Goal: Information Seeking & Learning: Find specific fact

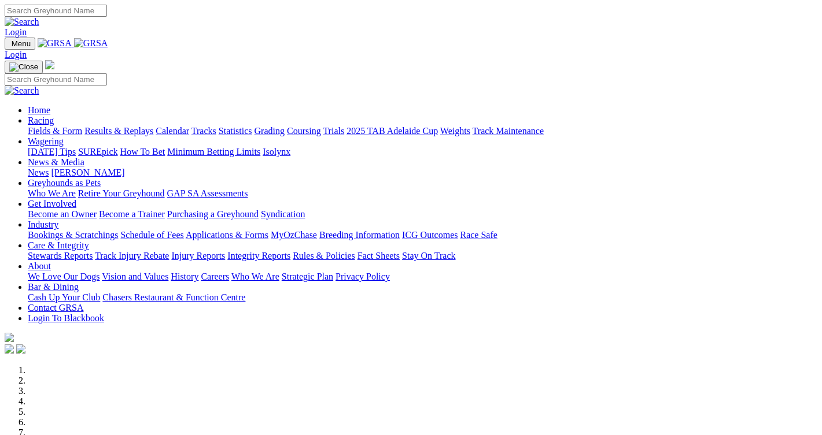
click at [54, 116] on link "Racing" at bounding box center [41, 121] width 26 height 10
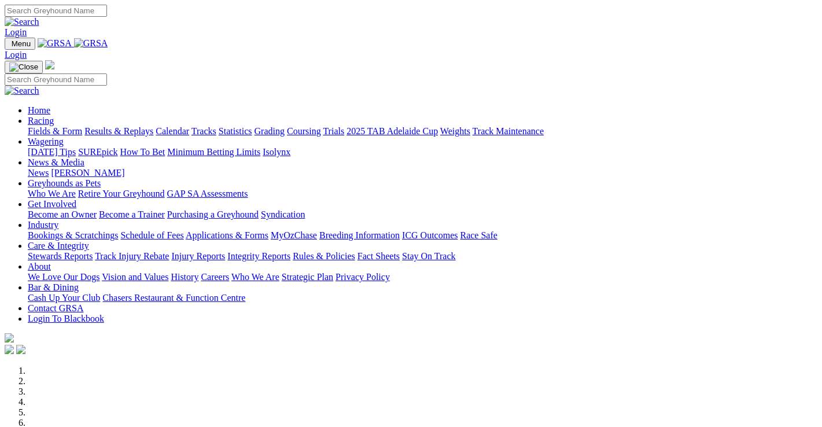
click at [252, 126] on link "Statistics" at bounding box center [236, 131] width 34 height 10
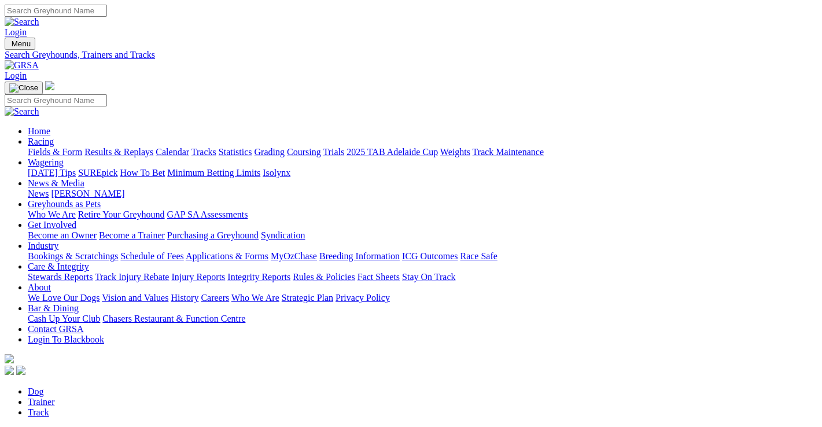
click at [68, 426] on input "Search by Greyhound name" at bounding box center [119, 433] width 102 height 12
click at [82, 426] on input "better bee" at bounding box center [119, 433] width 102 height 12
click at [83, 426] on input "better bee" at bounding box center [119, 433] width 102 height 12
type input "better be"
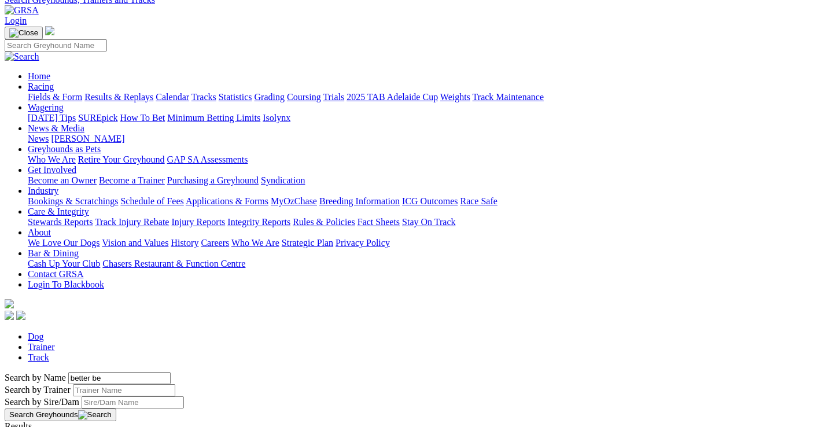
scroll to position [173, 0]
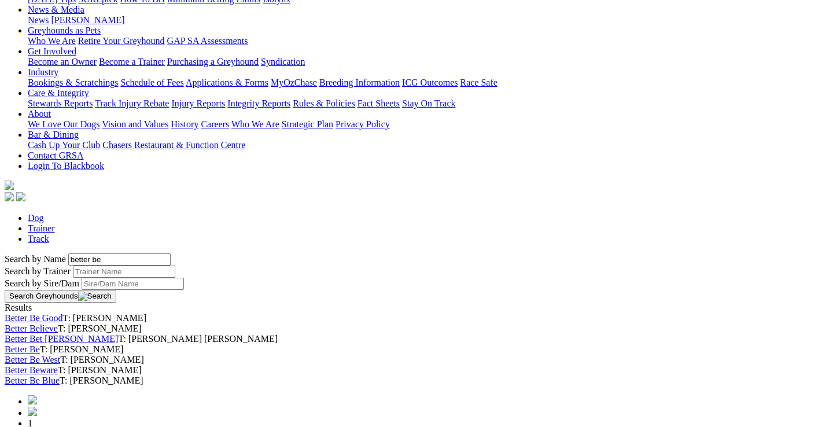
click at [40, 344] on link "Better Be" at bounding box center [22, 349] width 35 height 10
